Goal: Use online tool/utility: Use online tool/utility

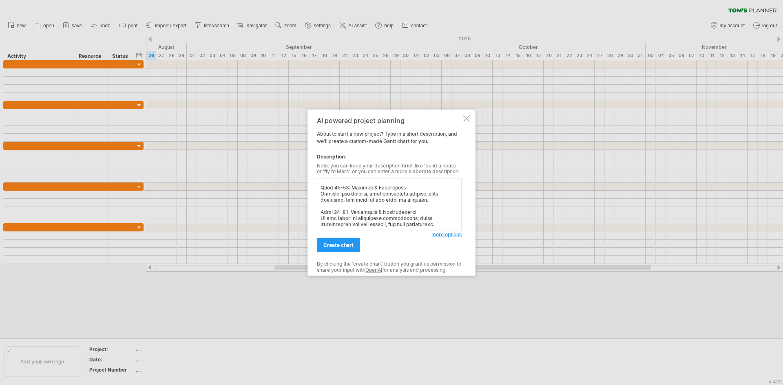
scroll to position [212, 0]
type textarea "Design a [PERSON_NAME] chart to visualize the development timeline of two AI mo…"
click at [335, 241] on link "create chart" at bounding box center [338, 245] width 43 height 14
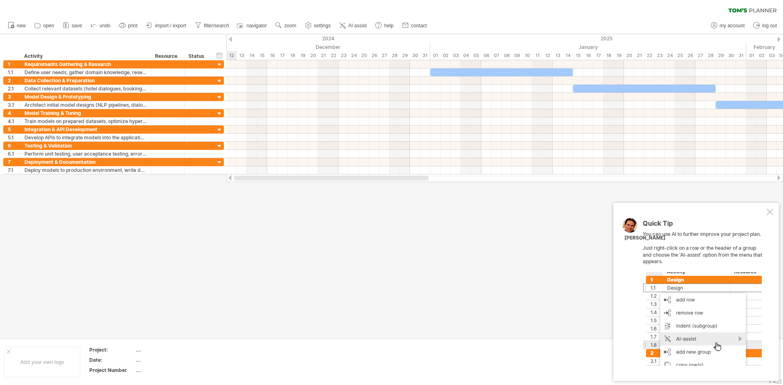
drag, startPoint x: 462, startPoint y: 178, endPoint x: 356, endPoint y: 190, distance: 106.3
click at [356, 190] on div "Trying to reach [DOMAIN_NAME] Connected again... 0% clear filter new 1" at bounding box center [391, 192] width 783 height 385
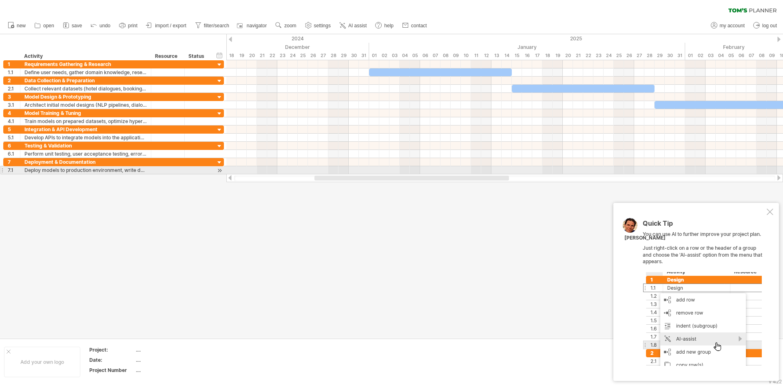
drag, startPoint x: 476, startPoint y: 178, endPoint x: 495, endPoint y: 175, distance: 18.6
click at [495, 175] on div at bounding box center [504, 178] width 557 height 8
click at [219, 170] on div at bounding box center [220, 170] width 8 height 9
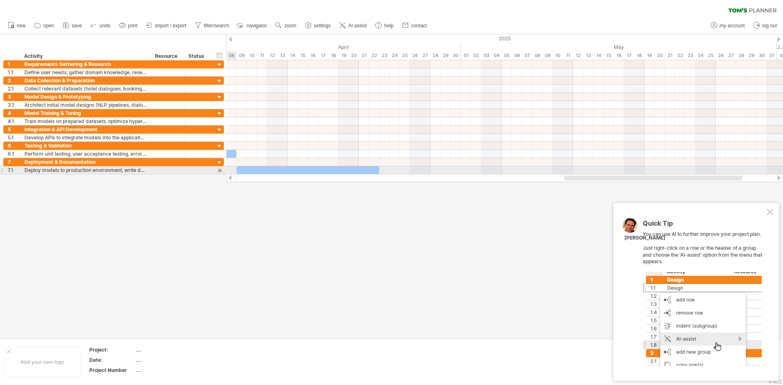
click at [219, 170] on div at bounding box center [220, 170] width 8 height 9
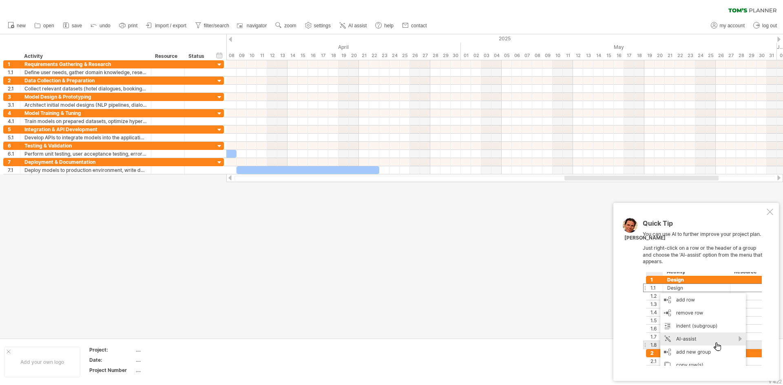
drag, startPoint x: 267, startPoint y: 178, endPoint x: 224, endPoint y: 181, distance: 43.3
click at [224, 181] on div "Trying to reach [DOMAIN_NAME] Connected again... 0% clear filter new 1" at bounding box center [391, 192] width 783 height 385
click at [234, 178] on div at bounding box center [504, 178] width 541 height 5
drag, startPoint x: 234, startPoint y: 178, endPoint x: 229, endPoint y: 177, distance: 5.4
click at [229, 177] on div at bounding box center [504, 178] width 557 height 8
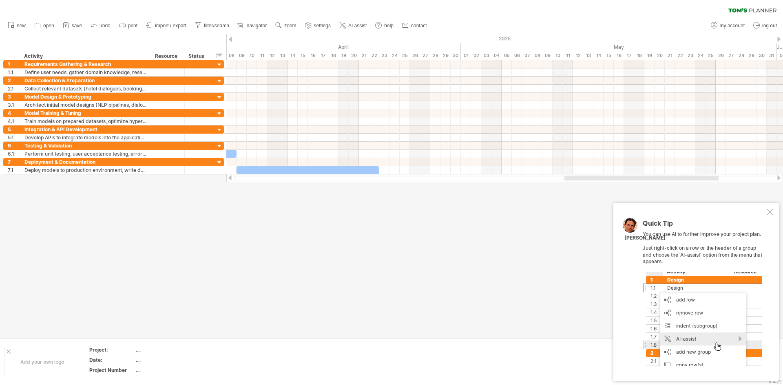
click at [229, 177] on div at bounding box center [230, 177] width 7 height 5
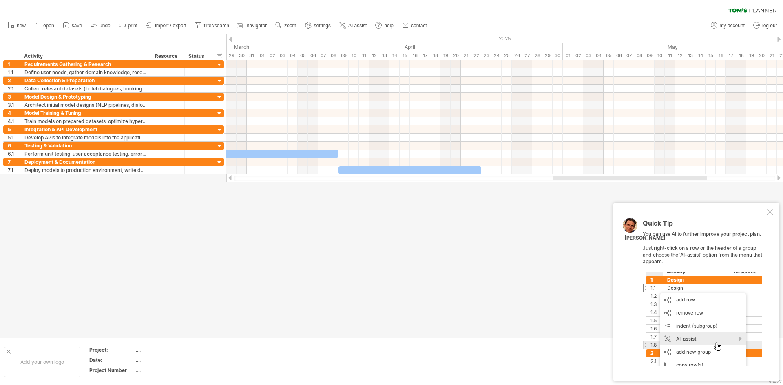
drag, startPoint x: 229, startPoint y: 177, endPoint x: 248, endPoint y: 177, distance: 19.2
click at [241, 177] on div at bounding box center [504, 178] width 557 height 8
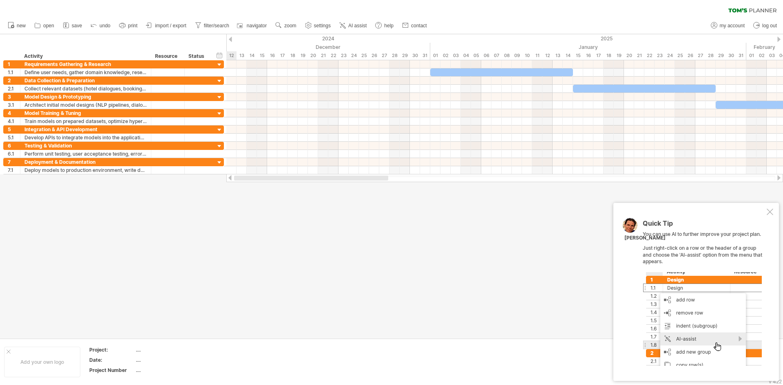
drag, startPoint x: 583, startPoint y: 179, endPoint x: 220, endPoint y: 176, distance: 362.6
click at [220, 176] on div "Trying to reach [DOMAIN_NAME] Connected again... 0% clear filter new 1" at bounding box center [391, 192] width 783 height 385
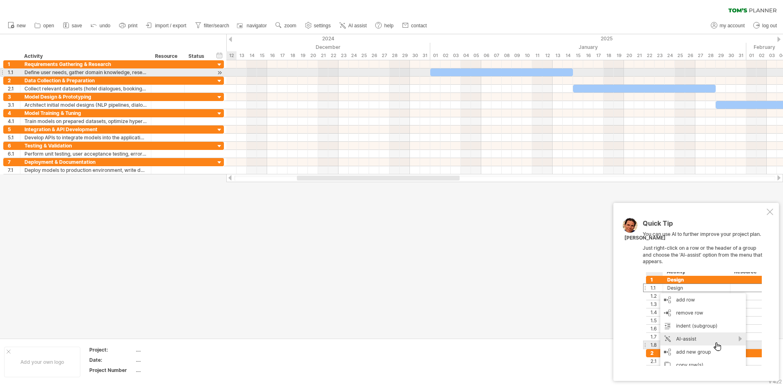
click at [221, 73] on div at bounding box center [220, 73] width 8 height 9
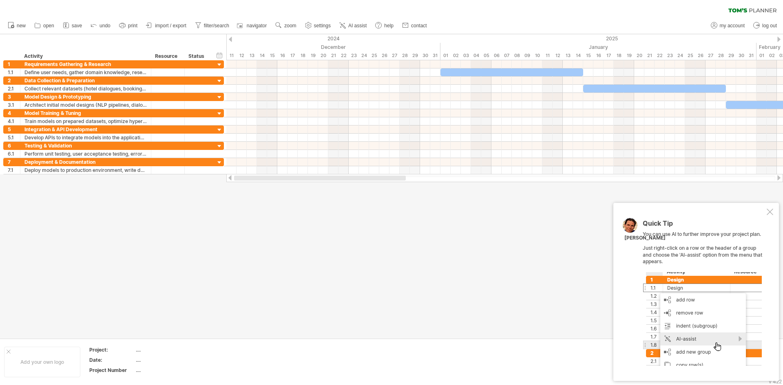
drag, startPoint x: 331, startPoint y: 180, endPoint x: 254, endPoint y: 180, distance: 77.1
click at [254, 180] on div at bounding box center [320, 178] width 172 height 5
